Goal: Entertainment & Leisure: Consume media (video, audio)

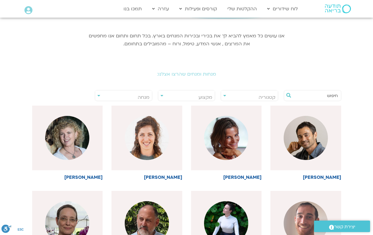
scroll to position [88, 0]
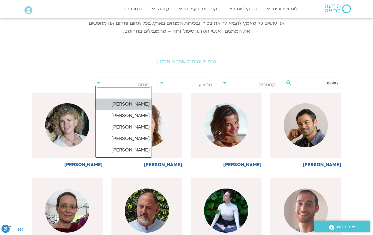
click at [140, 85] on span "מנחה" at bounding box center [144, 85] width 12 height 6
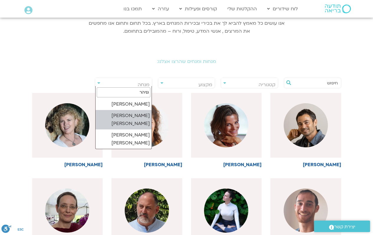
type input "גניהר"
select select "****"
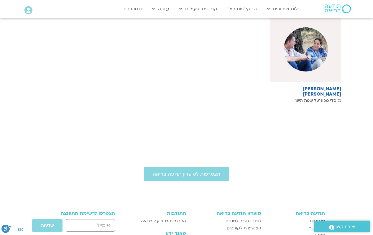
scroll to position [206, 0]
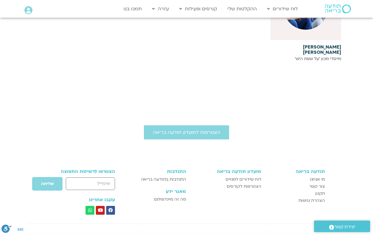
click at [321, 57] on p "מייסדי מכון 'על שפת היש׳" at bounding box center [305, 59] width 71 height 5
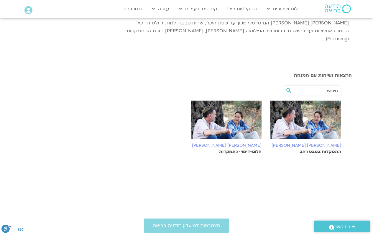
scroll to position [177, 0]
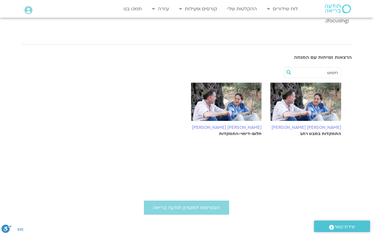
click at [305, 92] on img at bounding box center [305, 105] width 71 height 44
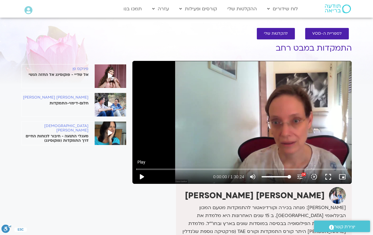
click at [140, 175] on button "play_arrow" at bounding box center [141, 177] width 14 height 14
type input "2.230544"
click at [344, 175] on icon "picture_in_picture_alt" at bounding box center [342, 177] width 7 height 7
click at [329, 176] on button "fullscreen" at bounding box center [328, 177] width 14 height 14
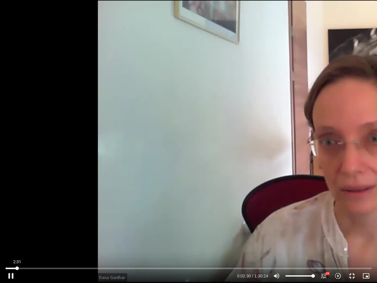
click at [17, 268] on input "Seek" at bounding box center [189, 268] width 366 height 4
click at [35, 267] on input "Seek" at bounding box center [189, 268] width 366 height 4
click at [61, 267] on input "Seek" at bounding box center [189, 268] width 366 height 4
click at [351, 276] on button "fullscreen_exit" at bounding box center [352, 276] width 14 height 14
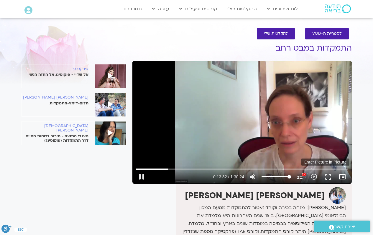
type input "812.252329"
click at [343, 176] on icon "picture_in_picture_alt" at bounding box center [342, 177] width 7 height 7
click at [249, 168] on input "Seek" at bounding box center [241, 170] width 211 height 4
click at [326, 178] on button "fullscreen" at bounding box center [328, 177] width 14 height 14
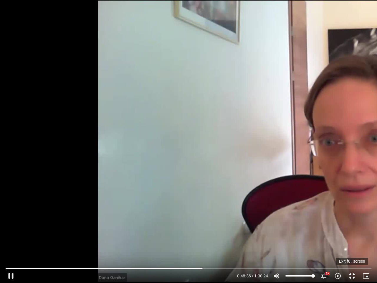
click at [351, 275] on button "fullscreen_exit" at bounding box center [352, 276] width 14 height 14
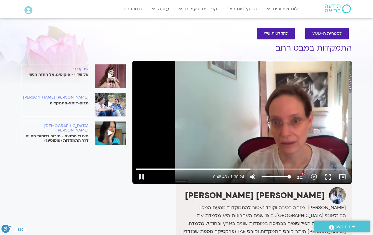
type input "2923.586851"
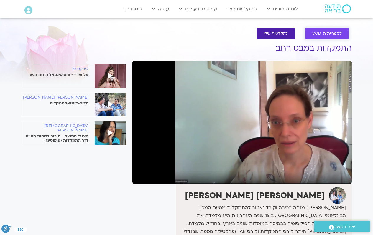
click at [319, 36] on link "לספריית ה-VOD" at bounding box center [327, 33] width 44 height 11
click at [320, 35] on span "לספריית ה-VOD" at bounding box center [326, 34] width 29 height 4
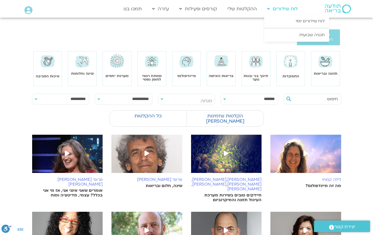
click at [284, 11] on link "לוח שידורים" at bounding box center [282, 8] width 37 height 11
click at [290, 20] on link "לוח שידורים יומי" at bounding box center [296, 21] width 65 height 14
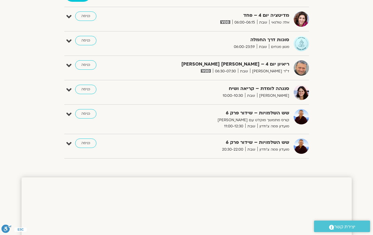
scroll to position [88, 0]
